Goal: Find specific page/section: Find specific page/section

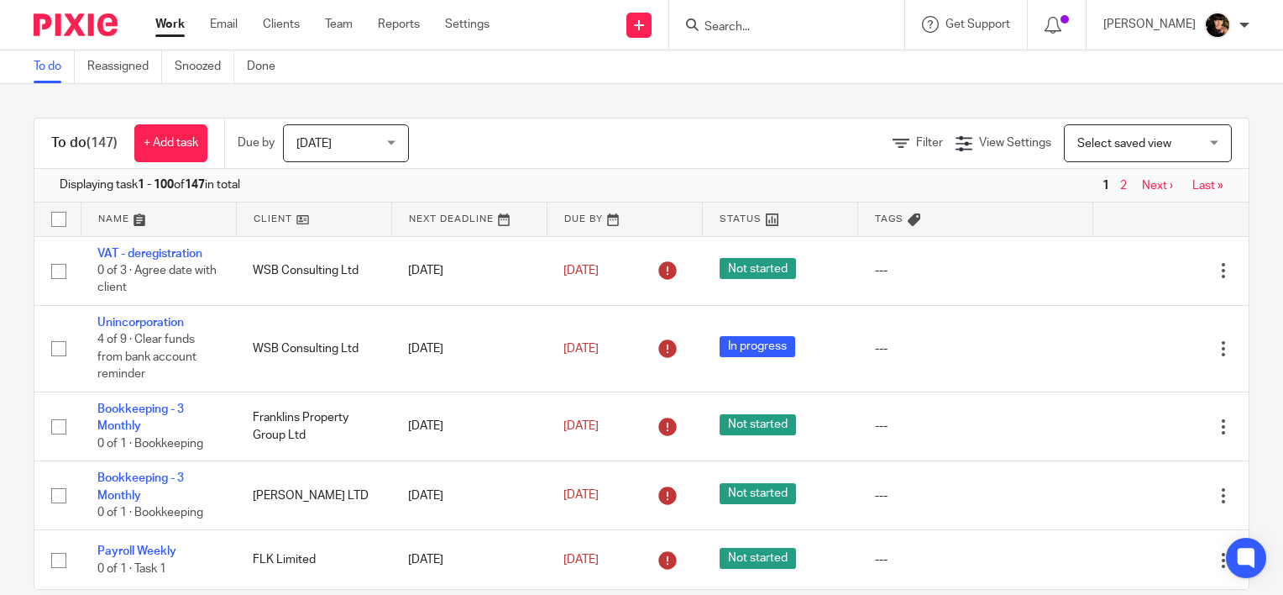
click at [731, 24] on input "Search" at bounding box center [778, 27] width 151 height 15
type input "signw"
click at [802, 49] on div "SIGNW EB LIMITED" at bounding box center [803, 65] width 235 height 52
click at [791, 57] on link at bounding box center [804, 65] width 208 height 25
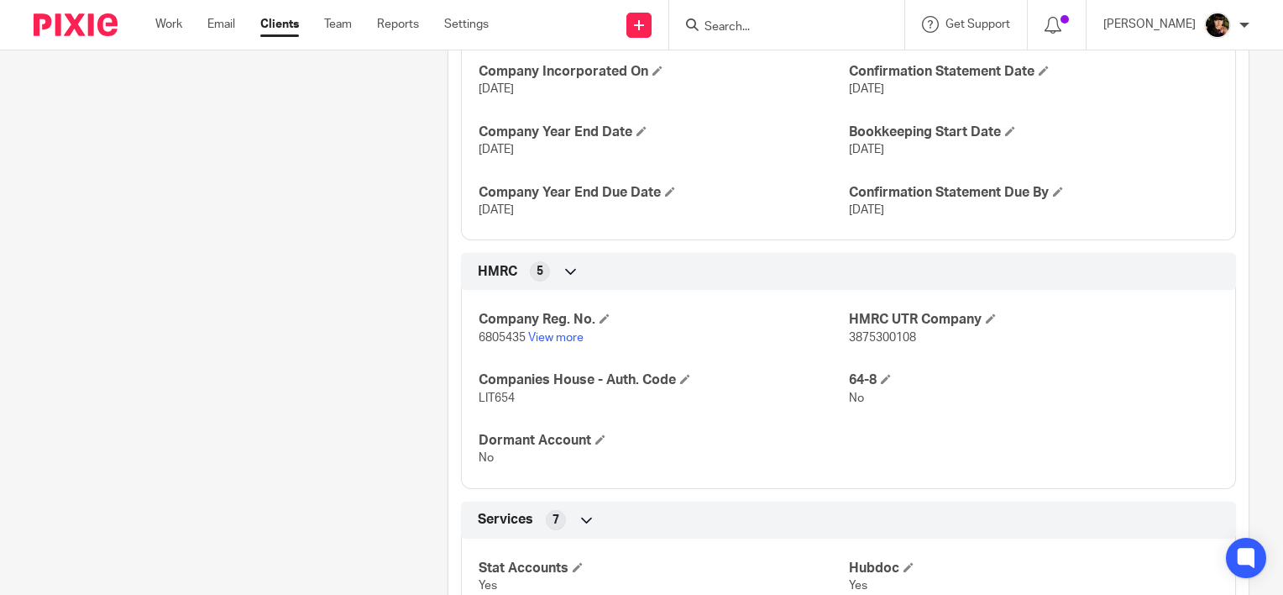
scroll to position [504, 0]
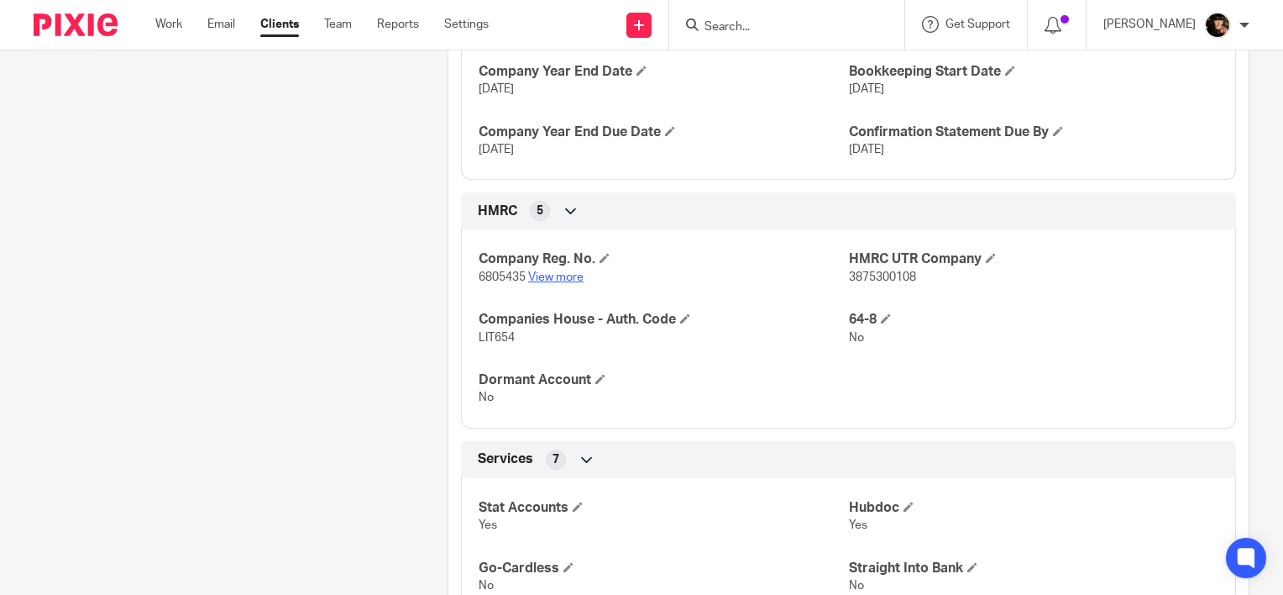
click at [577, 275] on link "View more" at bounding box center [555, 277] width 55 height 12
click at [823, 29] on input "Search" at bounding box center [778, 27] width 151 height 15
type input "ml"
click at [819, 63] on link at bounding box center [804, 65] width 208 height 25
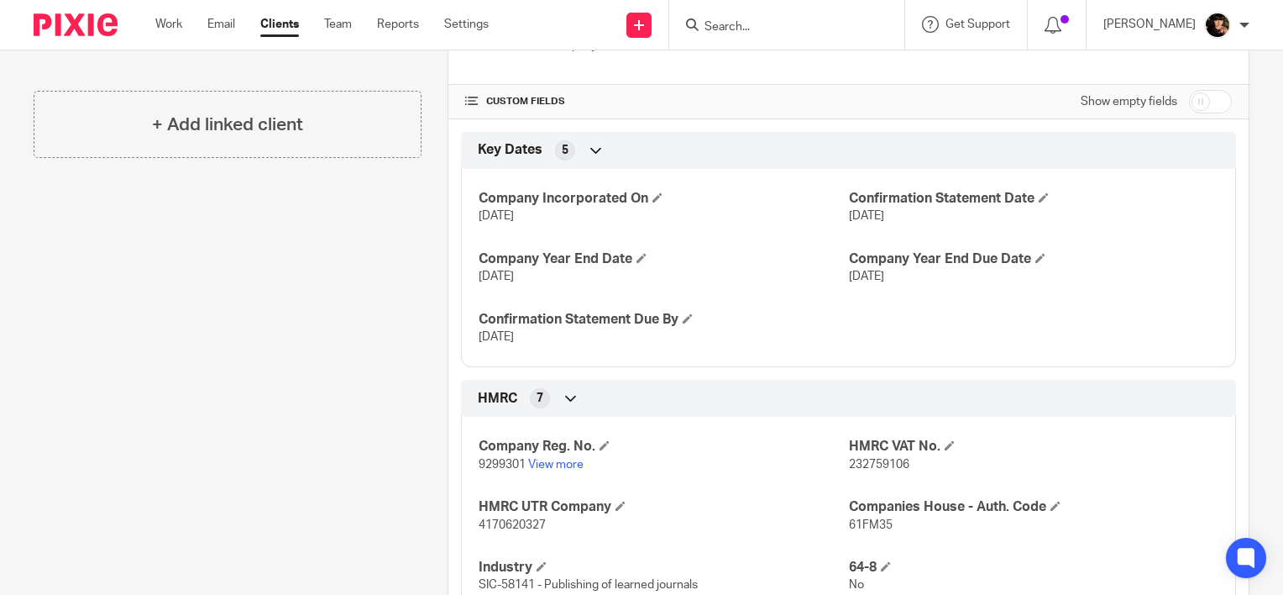
scroll to position [336, 0]
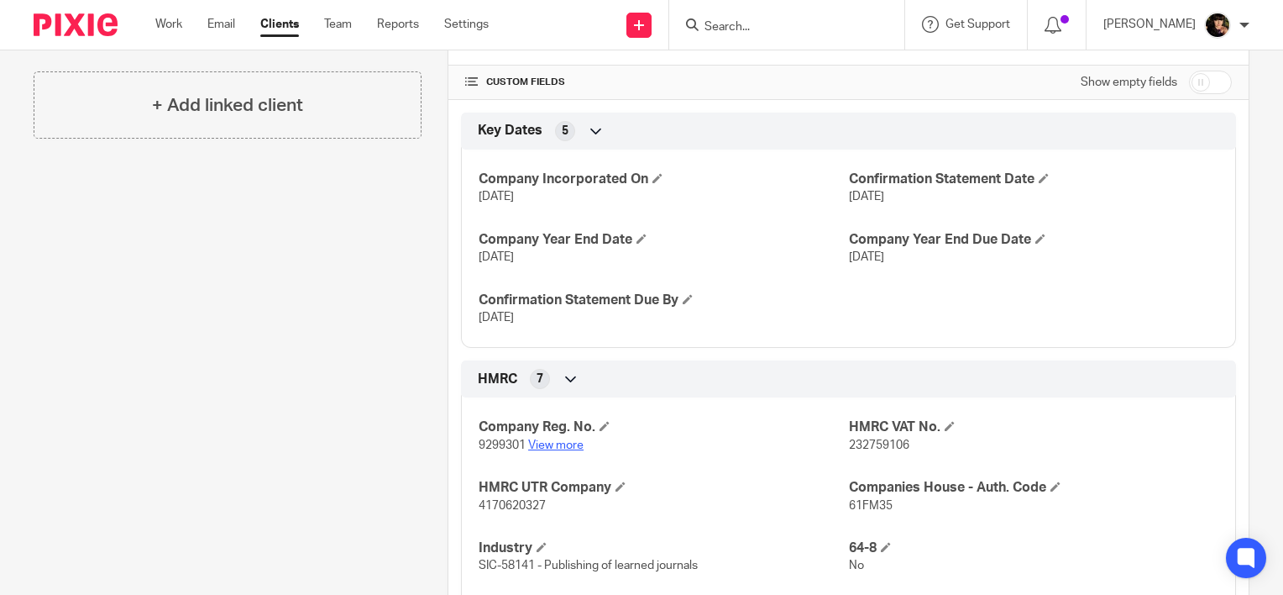
click at [543, 442] on link "View more" at bounding box center [555, 445] width 55 height 12
click at [775, 28] on input "Search" at bounding box center [778, 27] width 151 height 15
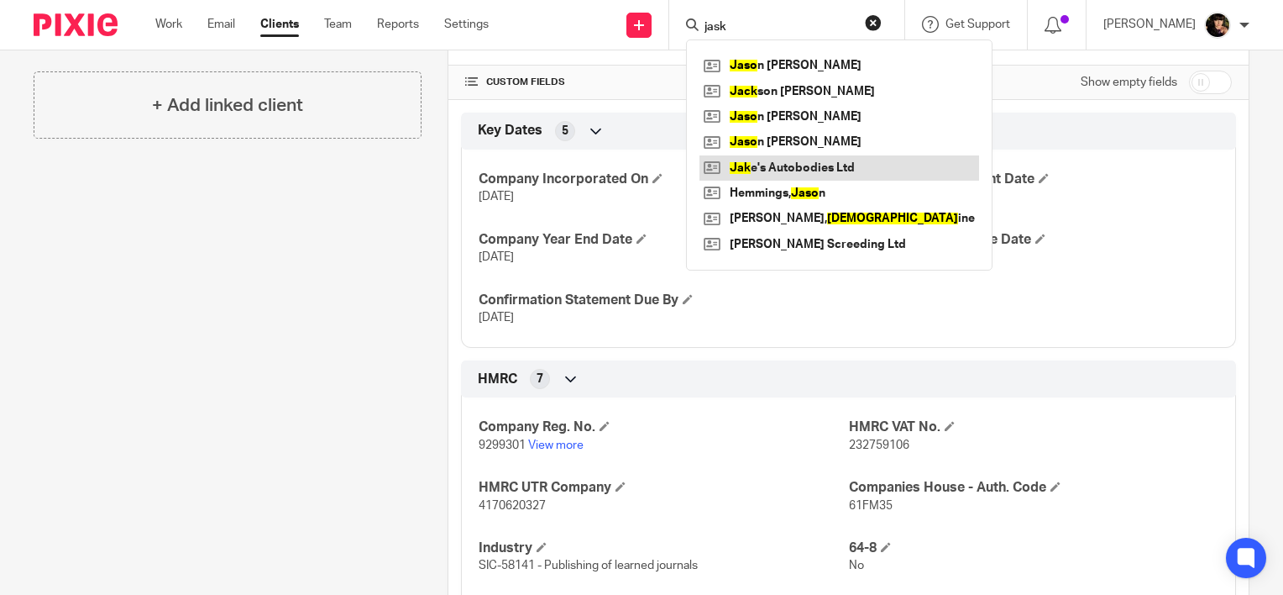
type input "jask"
click at [816, 173] on link at bounding box center [840, 167] width 280 height 25
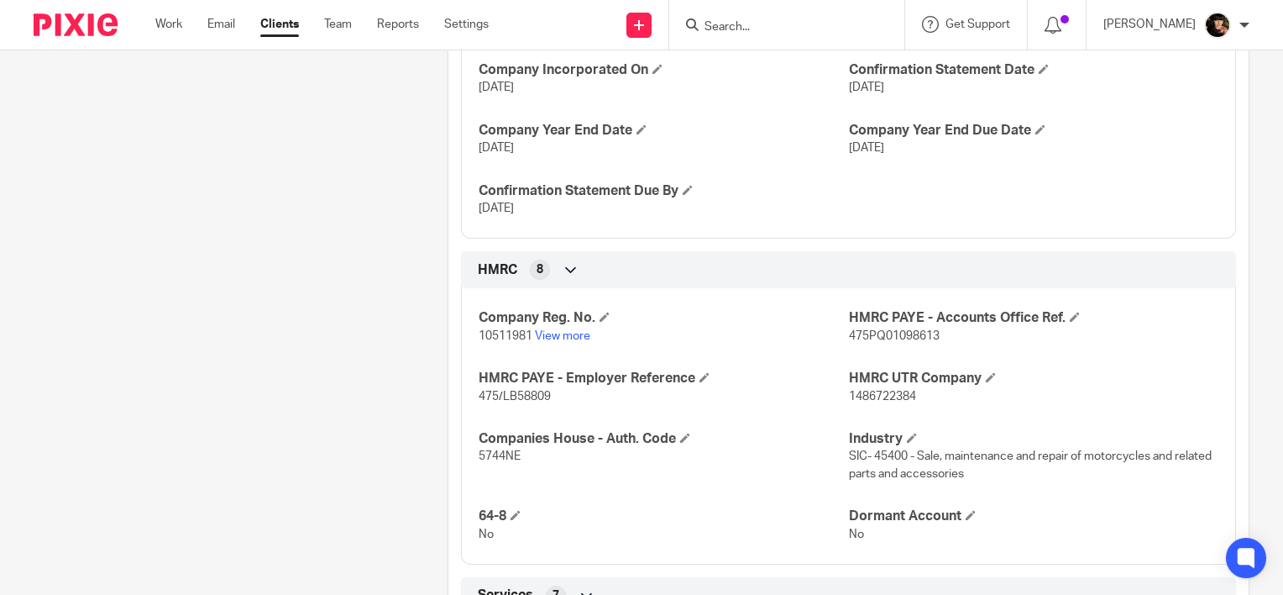
scroll to position [588, 0]
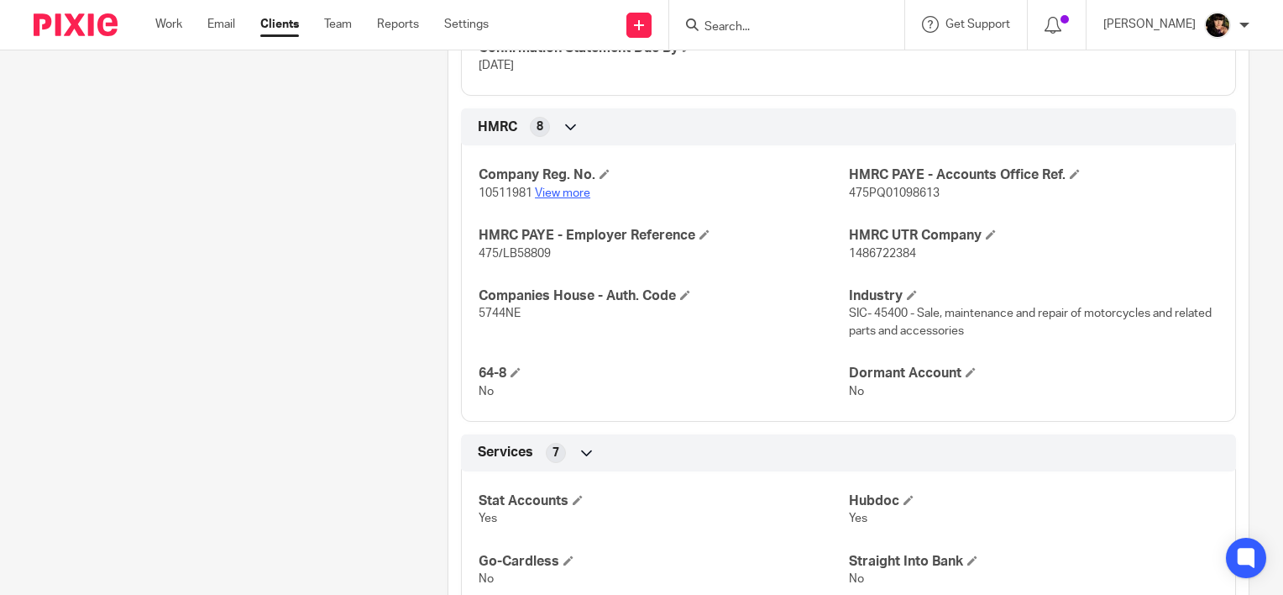
click at [559, 191] on link "View more" at bounding box center [562, 193] width 55 height 12
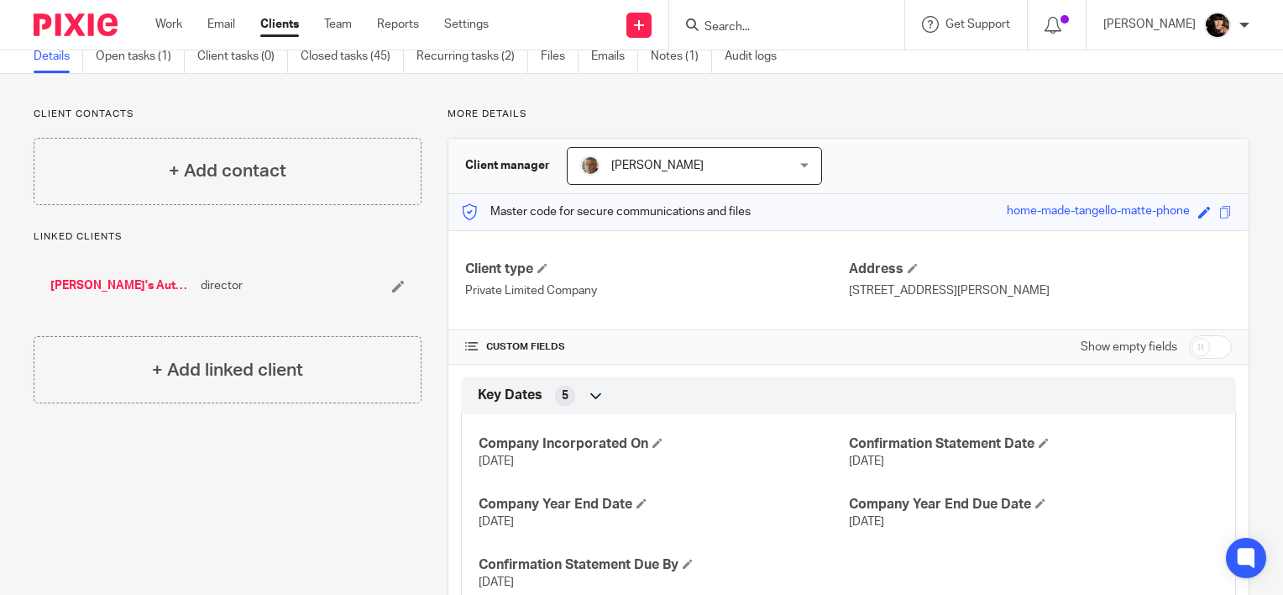
scroll to position [0, 0]
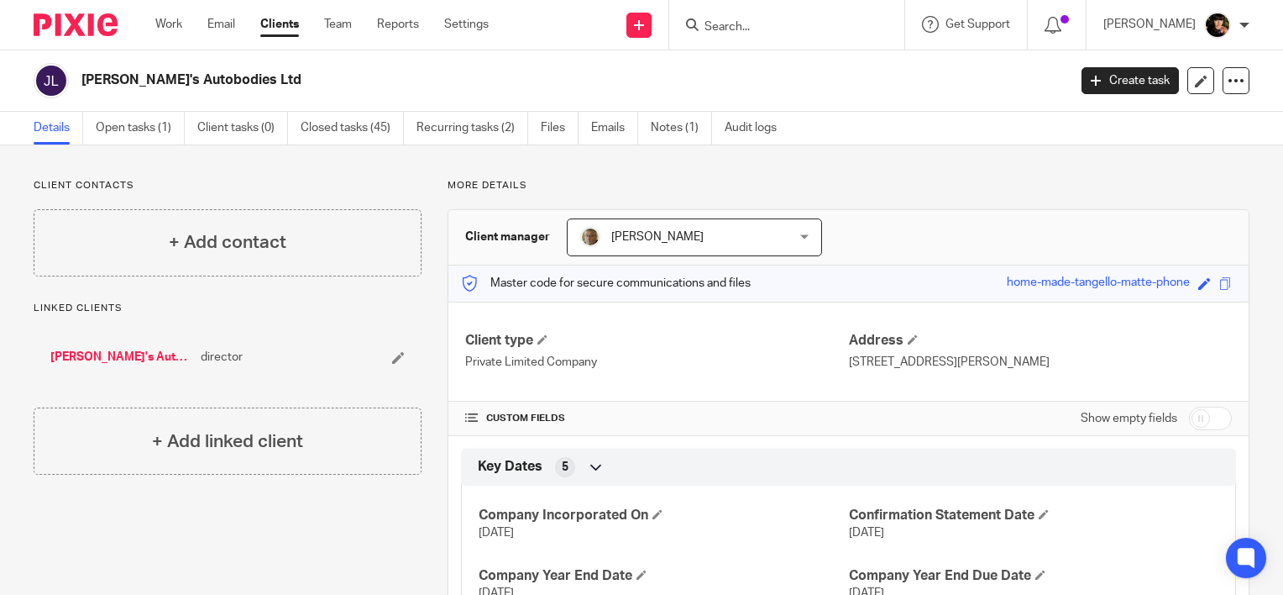
click at [774, 14] on form at bounding box center [792, 24] width 179 height 21
click at [763, 29] on input "Search" at bounding box center [778, 27] width 151 height 15
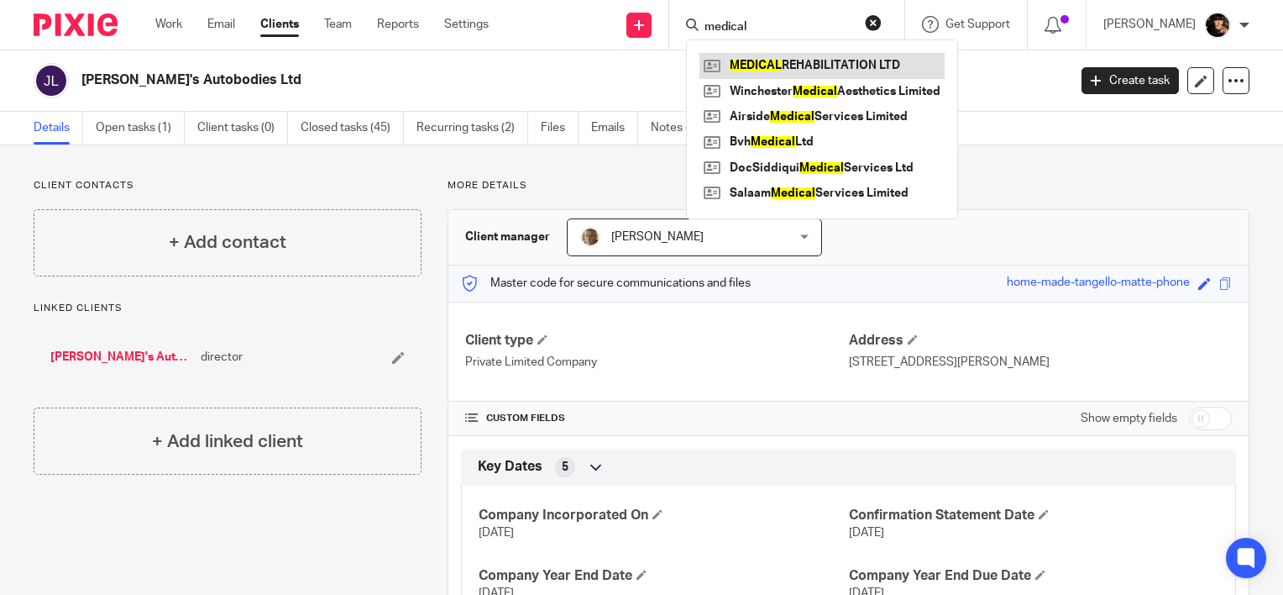
type input "medical"
click at [742, 74] on link at bounding box center [822, 65] width 245 height 25
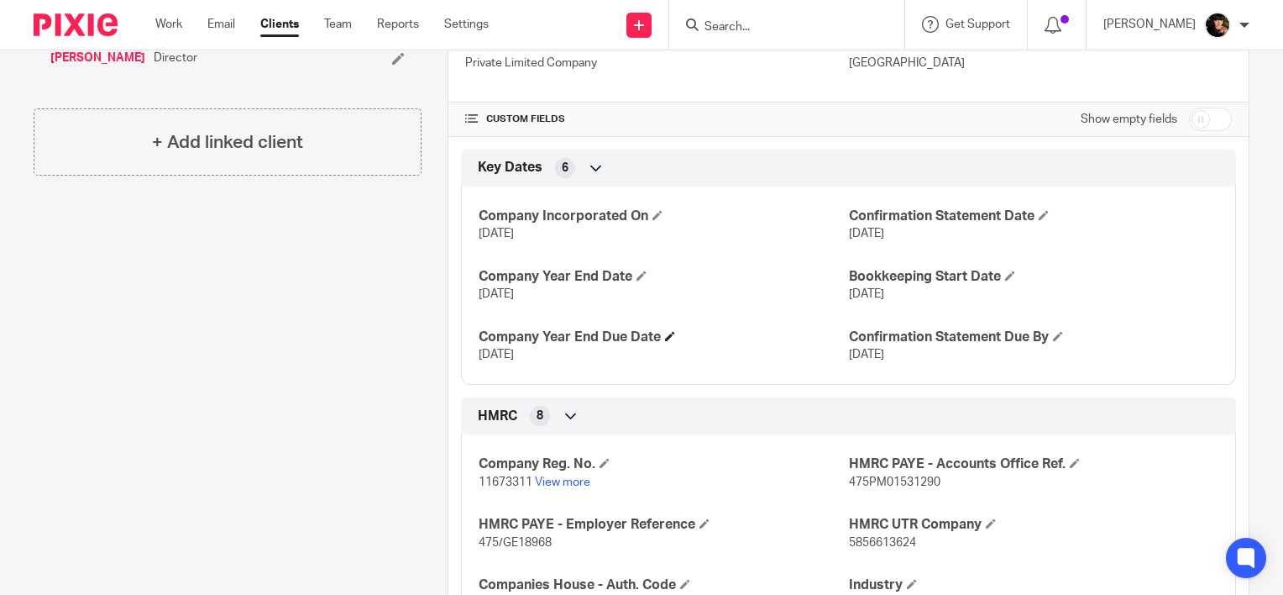
scroll to position [420, 0]
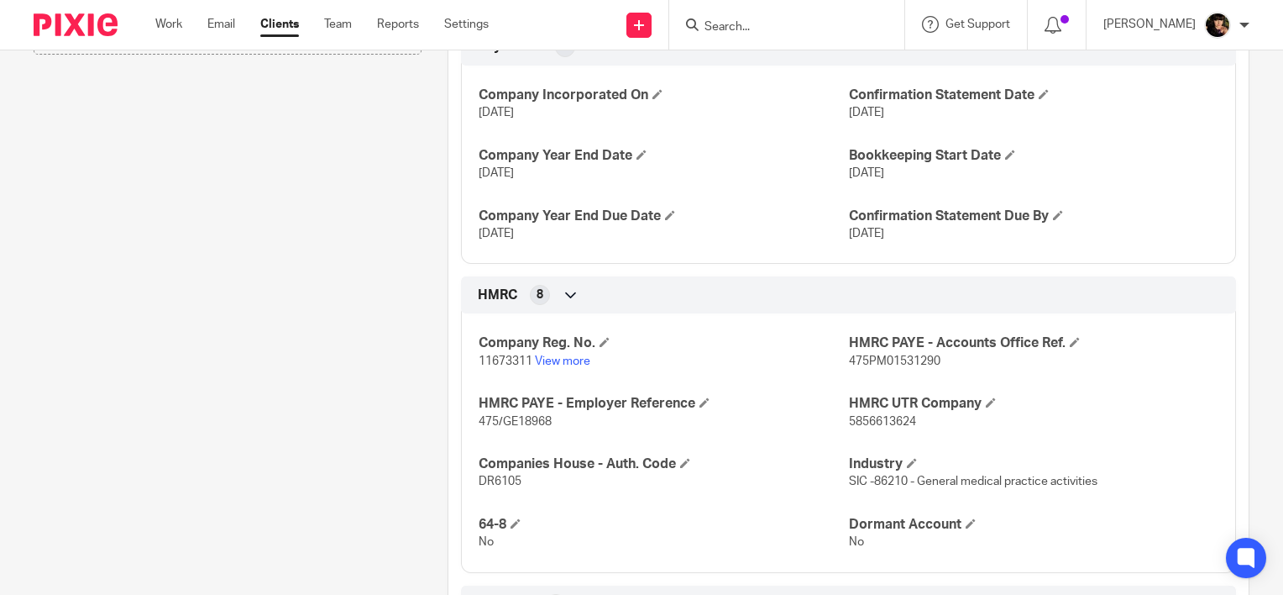
click at [578, 353] on p "11673311 View more" at bounding box center [664, 361] width 370 height 17
click at [575, 358] on link "View more" at bounding box center [562, 361] width 55 height 12
click at [733, 25] on input "Search" at bounding box center [778, 27] width 151 height 15
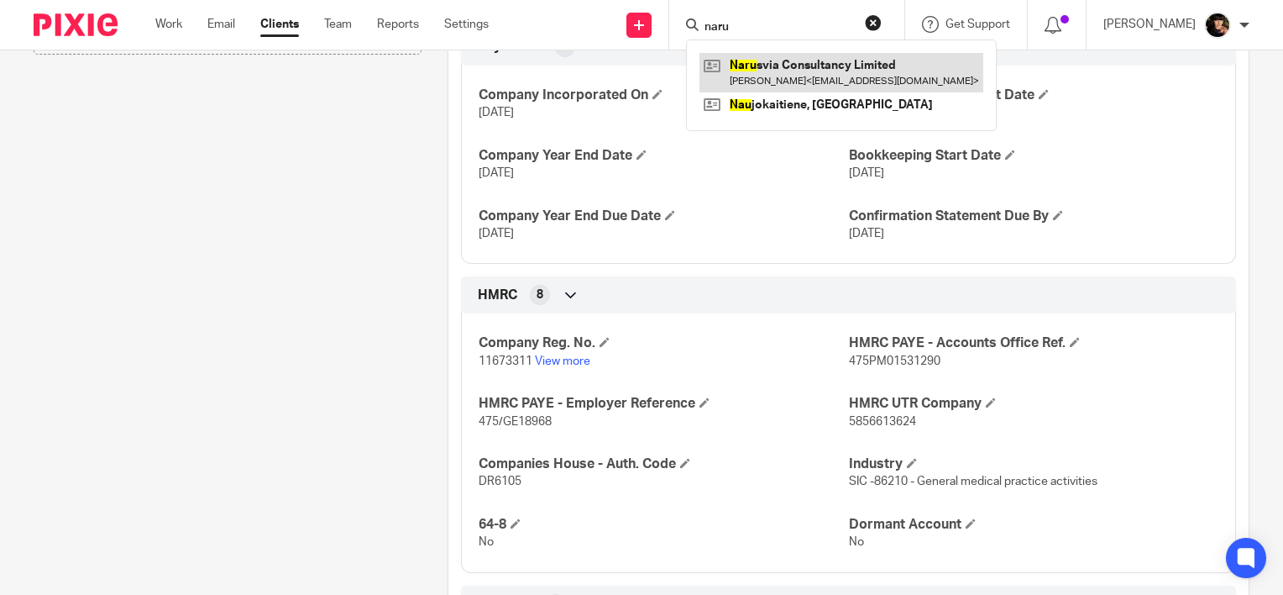
type input "naru"
click at [791, 81] on link at bounding box center [842, 72] width 284 height 39
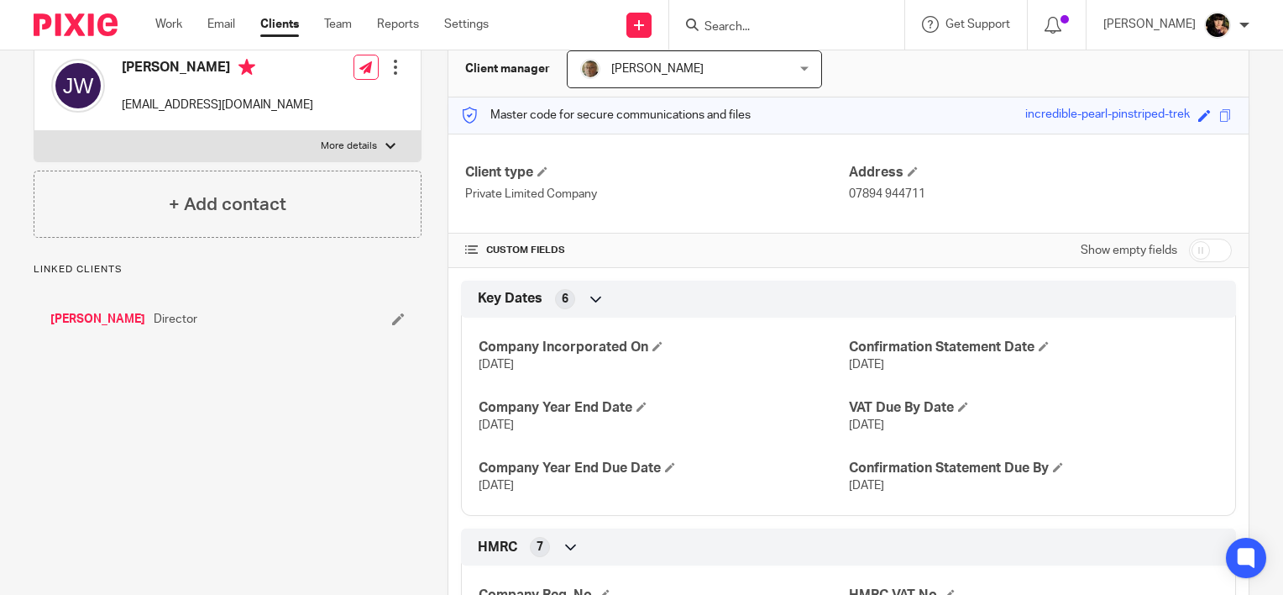
scroll to position [336, 0]
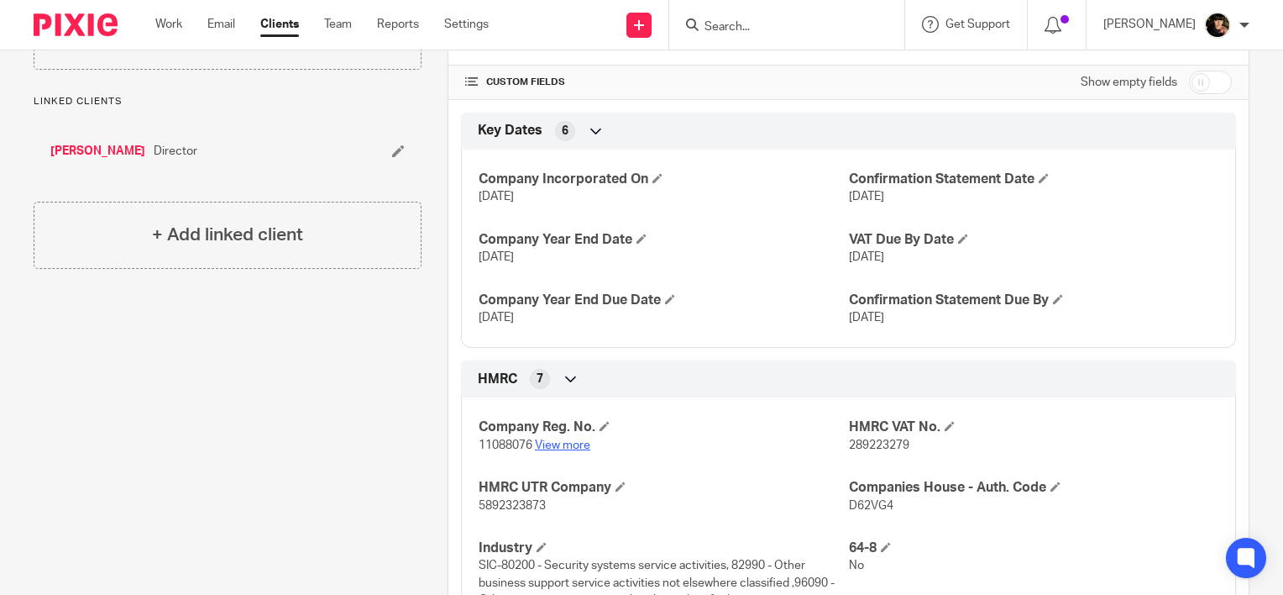
click at [564, 440] on link "View more" at bounding box center [562, 445] width 55 height 12
